Goal: Information Seeking & Learning: Learn about a topic

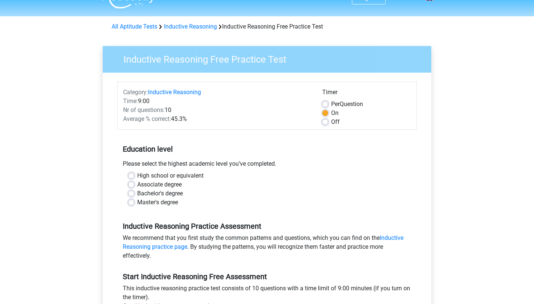
scroll to position [16, 0]
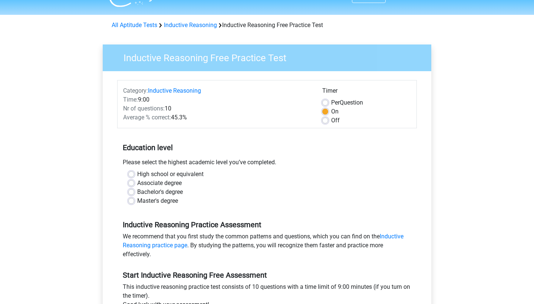
click at [139, 193] on label "Bachelor's degree" at bounding box center [160, 192] width 46 height 9
click at [134, 193] on input "Bachelor's degree" at bounding box center [131, 191] width 6 height 7
radio input "true"
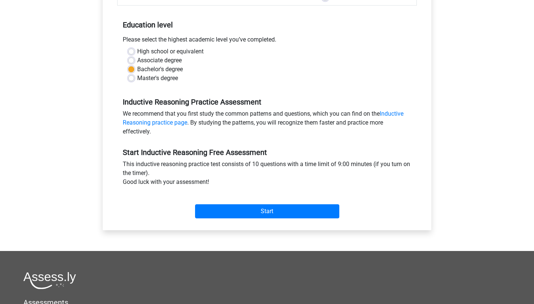
scroll to position [146, 0]
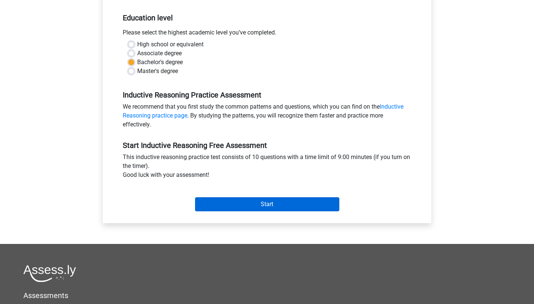
click at [242, 204] on input "Start" at bounding box center [267, 204] width 144 height 14
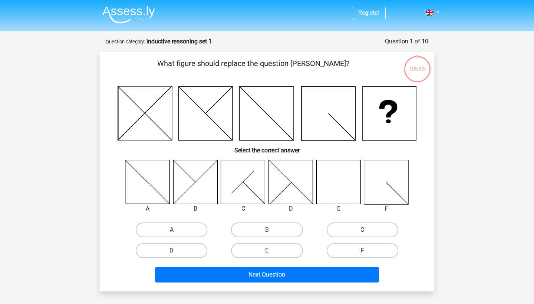
click at [342, 186] on icon at bounding box center [338, 182] width 44 height 44
click at [275, 251] on label "E" at bounding box center [267, 250] width 72 height 15
click at [272, 251] on input "E" at bounding box center [269, 253] width 5 height 5
radio input "true"
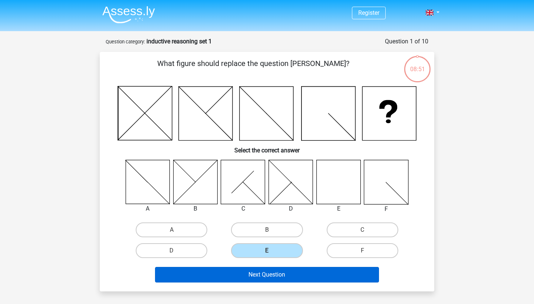
click at [280, 273] on button "Next Question" at bounding box center [267, 275] width 224 height 16
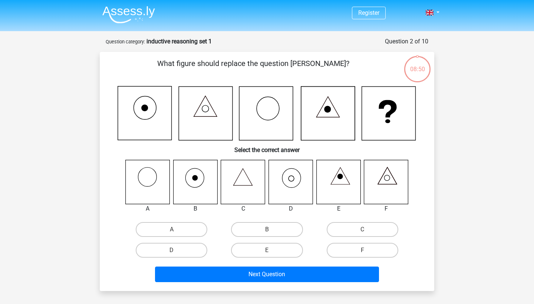
scroll to position [37, 0]
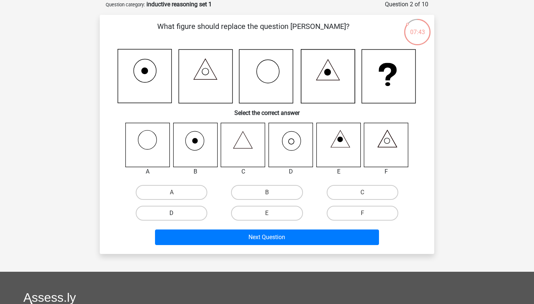
click at [168, 215] on label "D" at bounding box center [172, 213] width 72 height 15
click at [172, 215] on input "D" at bounding box center [174, 215] width 5 height 5
radio input "true"
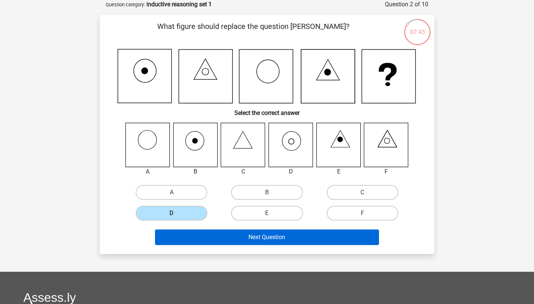
click at [228, 239] on button "Next Question" at bounding box center [267, 237] width 224 height 16
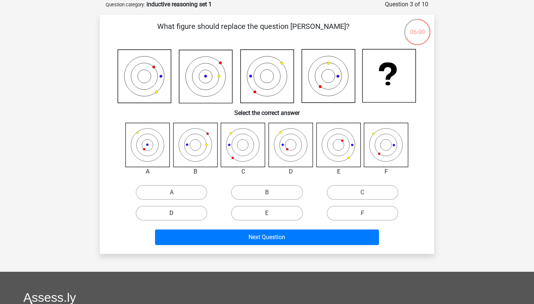
click at [183, 213] on label "D" at bounding box center [172, 213] width 72 height 15
click at [176, 213] on input "D" at bounding box center [174, 215] width 5 height 5
radio input "true"
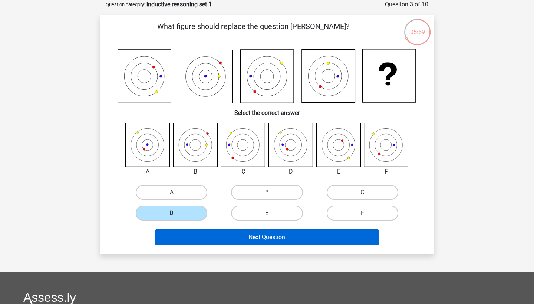
click at [241, 243] on button "Next Question" at bounding box center [267, 237] width 224 height 16
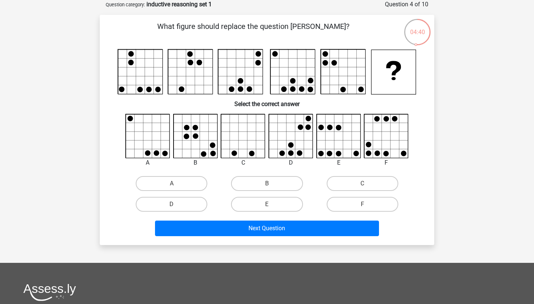
click at [374, 132] on icon at bounding box center [386, 136] width 44 height 44
click at [348, 201] on label "F" at bounding box center [362, 204] width 72 height 15
click at [362, 204] on input "F" at bounding box center [364, 206] width 5 height 5
radio input "true"
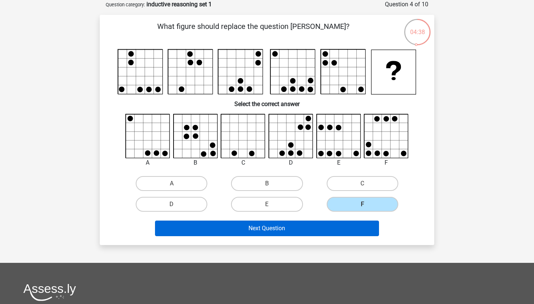
click at [336, 232] on button "Next Question" at bounding box center [267, 228] width 224 height 16
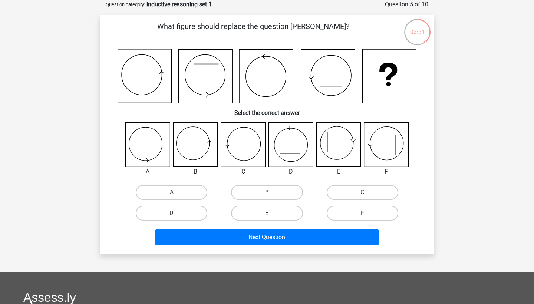
click at [365, 212] on label "F" at bounding box center [362, 213] width 72 height 15
click at [365, 213] on input "F" at bounding box center [364, 215] width 5 height 5
radio input "true"
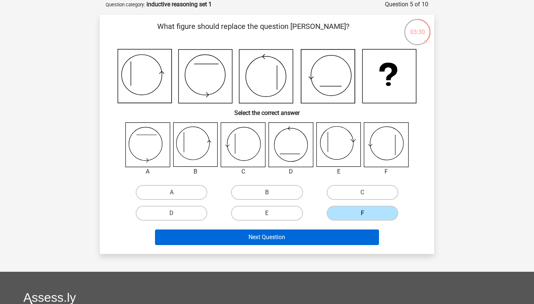
click at [357, 239] on button "Next Question" at bounding box center [267, 237] width 224 height 16
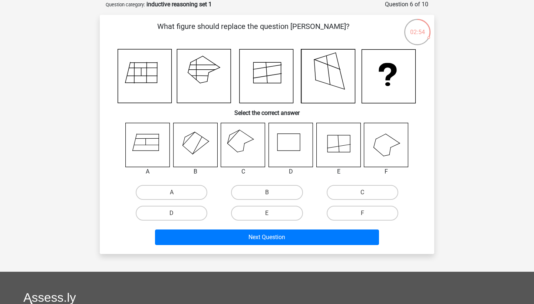
click at [236, 144] on icon at bounding box center [243, 145] width 44 height 44
click at [348, 186] on label "C" at bounding box center [362, 192] width 72 height 15
click at [362, 192] on input "C" at bounding box center [364, 194] width 5 height 5
radio input "true"
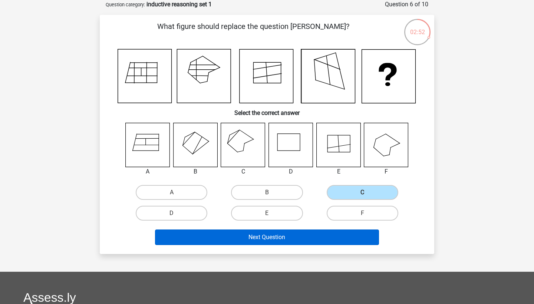
click at [339, 240] on button "Next Question" at bounding box center [267, 237] width 224 height 16
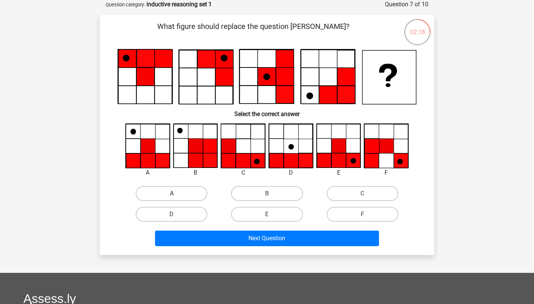
click at [176, 190] on label "A" at bounding box center [172, 193] width 72 height 15
click at [176, 193] on input "A" at bounding box center [174, 195] width 5 height 5
radio input "true"
click at [238, 252] on div "What figure should replace the question mark?" at bounding box center [267, 135] width 334 height 240
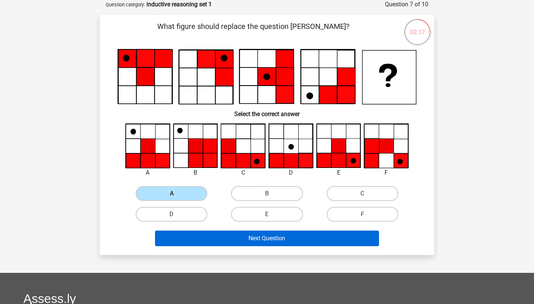
click at [248, 238] on button "Next Question" at bounding box center [267, 239] width 224 height 16
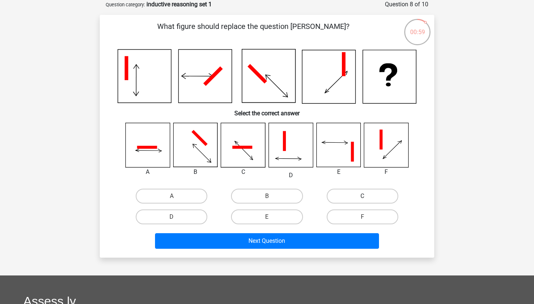
click at [349, 200] on label "C" at bounding box center [362, 196] width 72 height 15
click at [362, 200] on input "C" at bounding box center [364, 198] width 5 height 5
radio input "true"
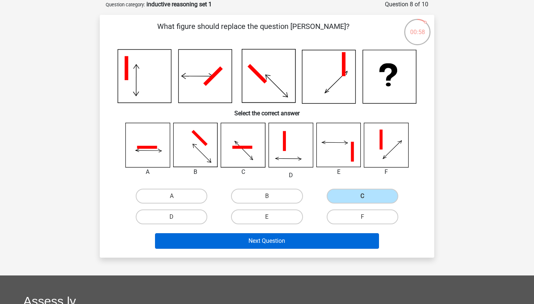
click at [334, 237] on button "Next Question" at bounding box center [267, 241] width 224 height 16
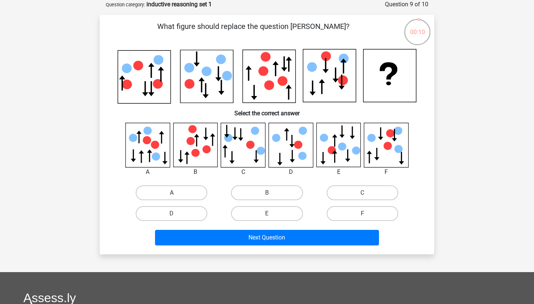
click at [172, 188] on label "A" at bounding box center [172, 192] width 72 height 15
click at [172, 193] on input "A" at bounding box center [174, 195] width 5 height 5
radio input "true"
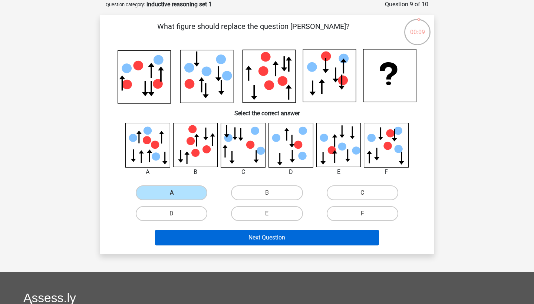
click at [218, 234] on button "Next Question" at bounding box center [267, 238] width 224 height 16
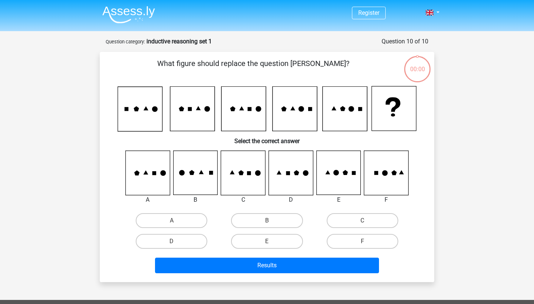
scroll to position [37, 0]
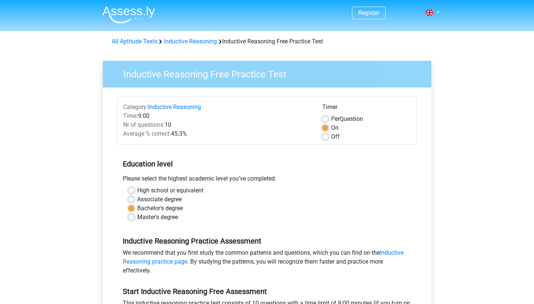
scroll to position [146, 0]
